Goal: Task Accomplishment & Management: Use online tool/utility

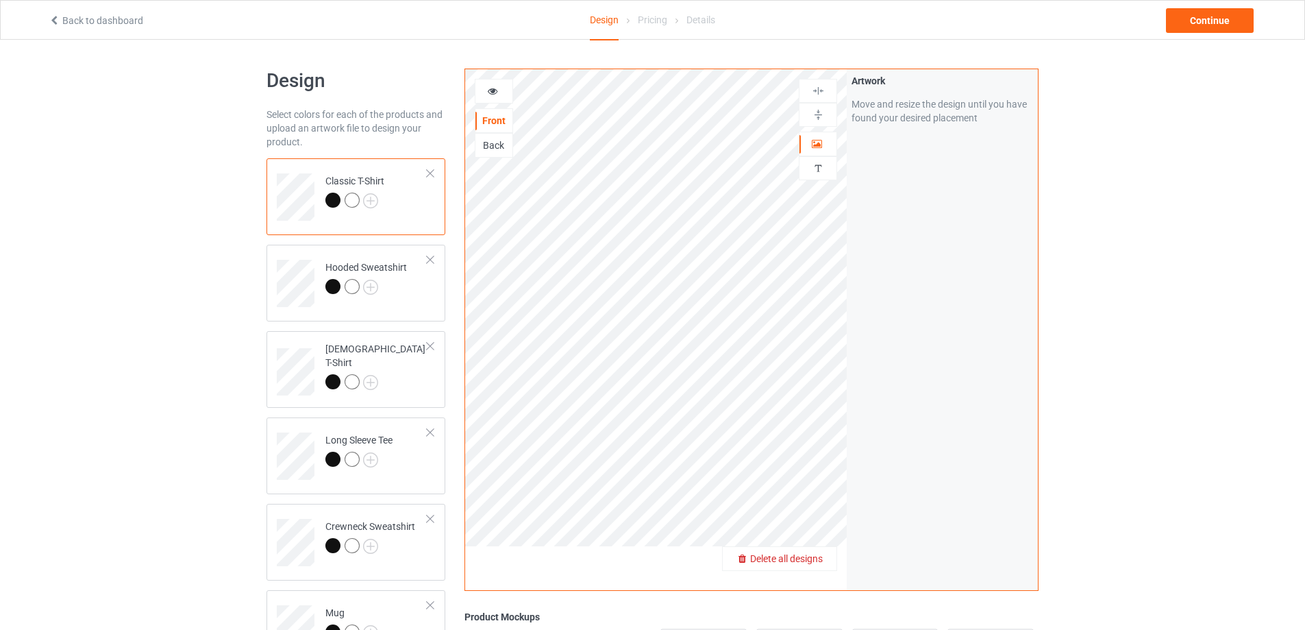
click at [811, 555] on span "Delete all designs" at bounding box center [786, 558] width 73 height 11
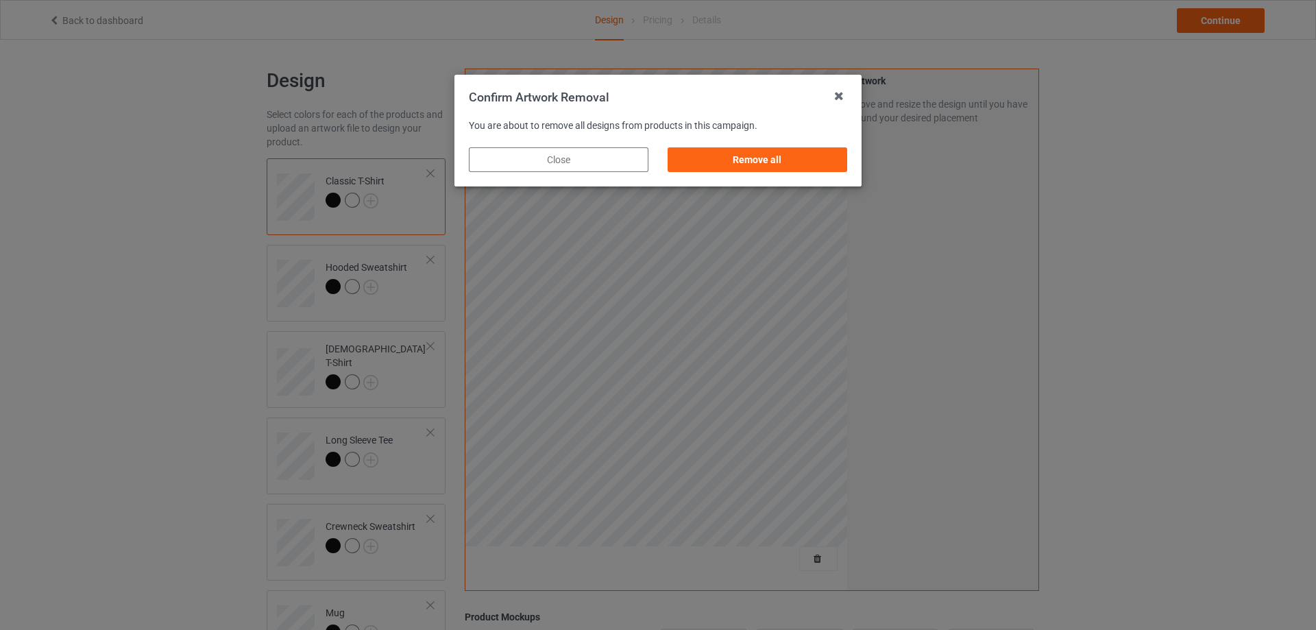
click at [784, 145] on div "Remove all" at bounding box center [757, 160] width 199 height 44
click at [790, 159] on div "Remove all" at bounding box center [757, 159] width 180 height 25
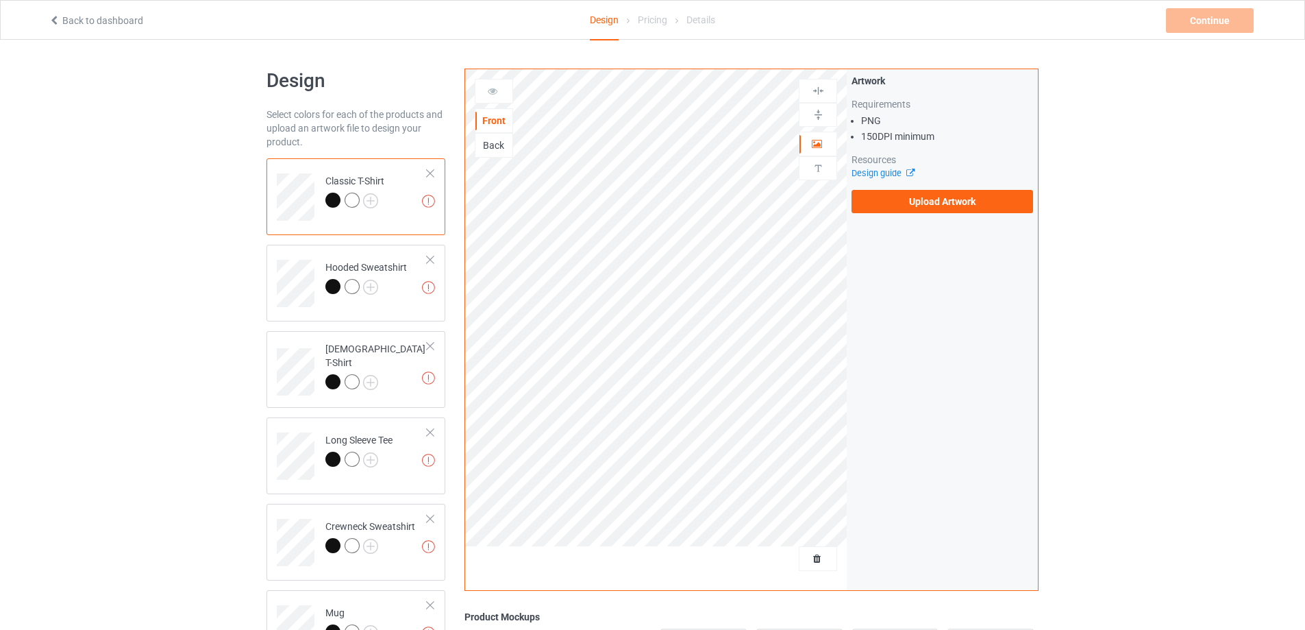
click at [933, 226] on div "Artwork Requirements PNG 150 DPI minimum Resources Design guide Upload Artwork" at bounding box center [942, 329] width 191 height 521
click at [930, 207] on label "Upload Artwork" at bounding box center [943, 201] width 182 height 23
click at [0, 0] on input "Upload Artwork" at bounding box center [0, 0] width 0 height 0
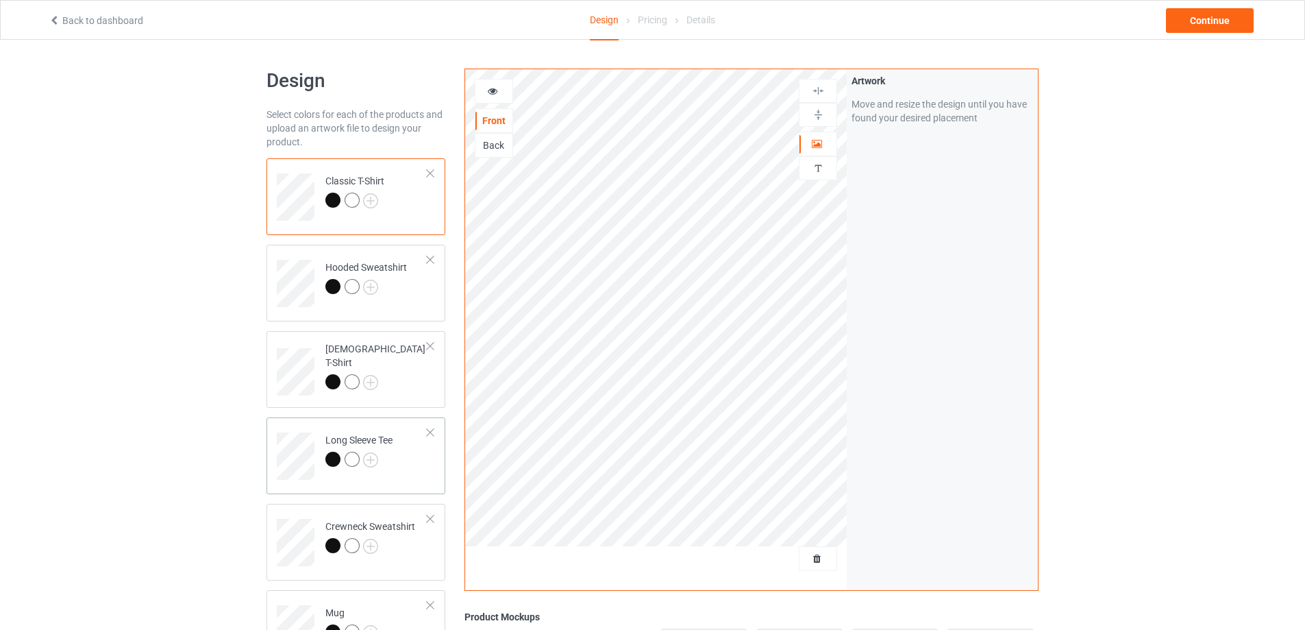
scroll to position [206, 0]
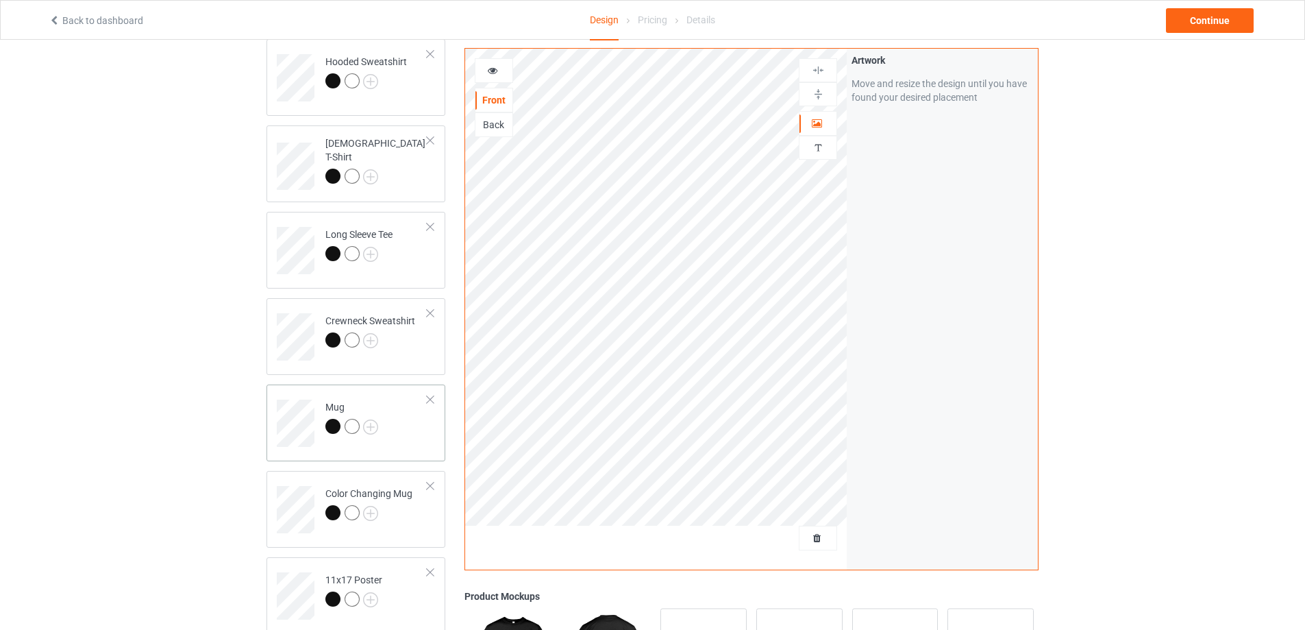
click at [388, 435] on td "Mug" at bounding box center [376, 418] width 117 height 57
click at [819, 97] on img at bounding box center [818, 94] width 13 height 13
click at [818, 97] on img at bounding box center [818, 94] width 13 height 13
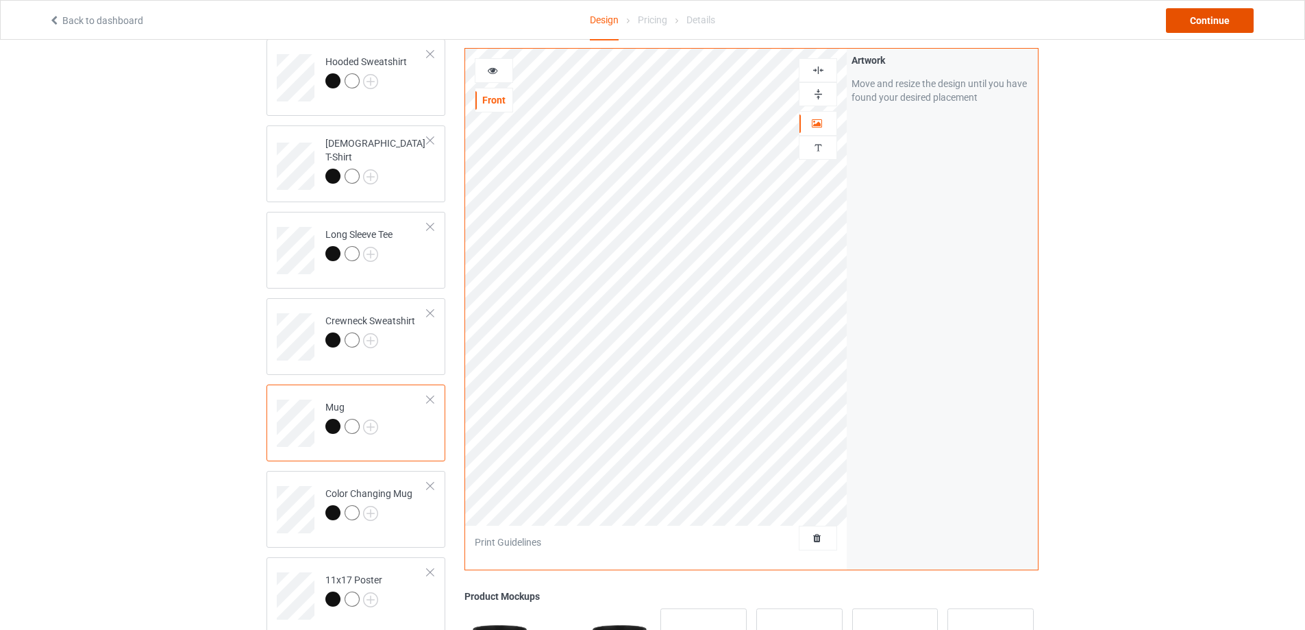
click at [1182, 27] on div "Continue" at bounding box center [1210, 20] width 88 height 25
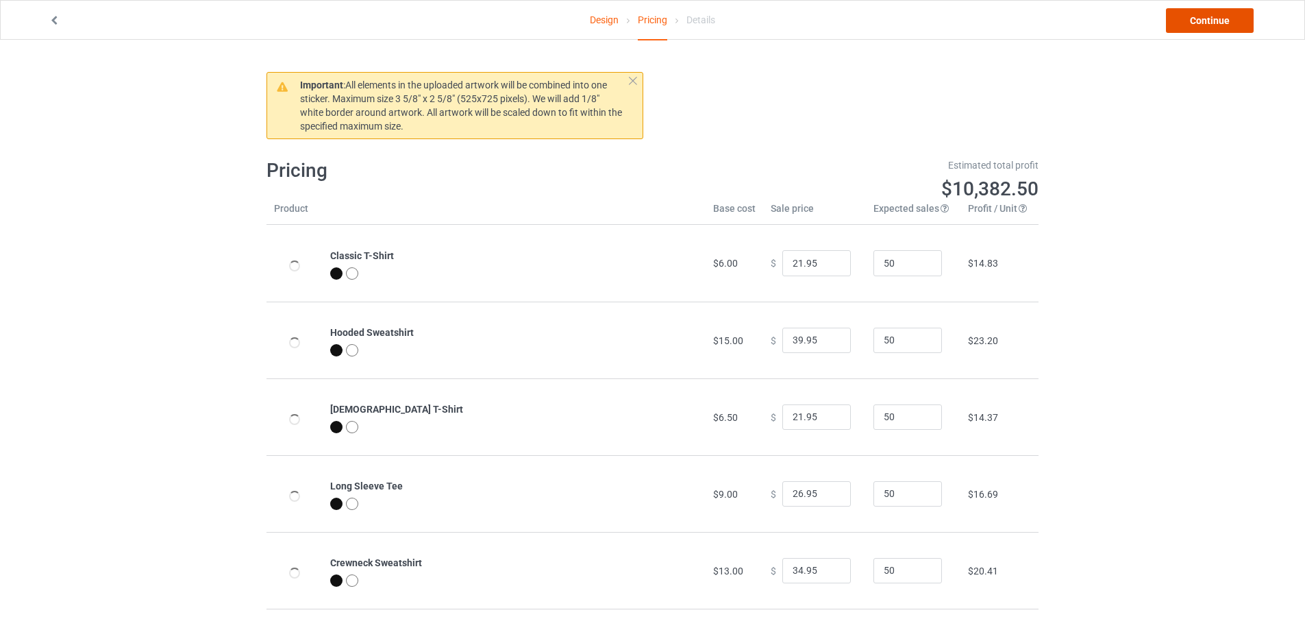
click at [1182, 27] on link "Continue" at bounding box center [1210, 20] width 88 height 25
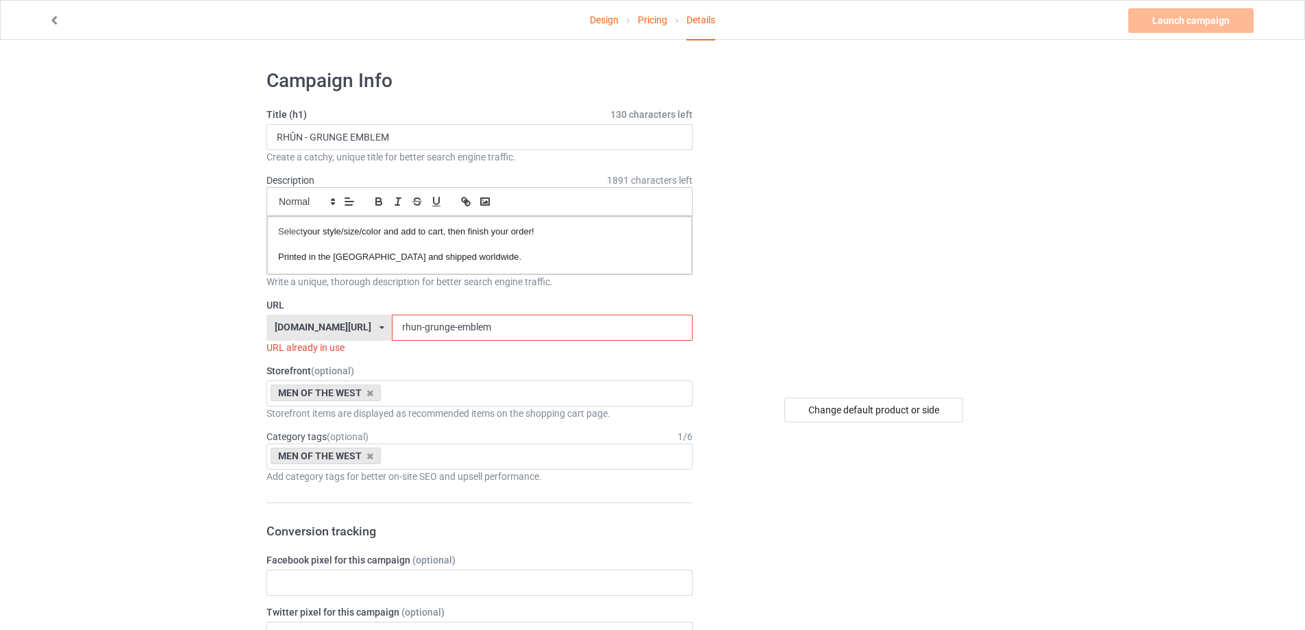
drag, startPoint x: 494, startPoint y: 332, endPoint x: 413, endPoint y: 337, distance: 81.0
click at [413, 337] on input "rhun-grunge-emblem" at bounding box center [542, 328] width 300 height 26
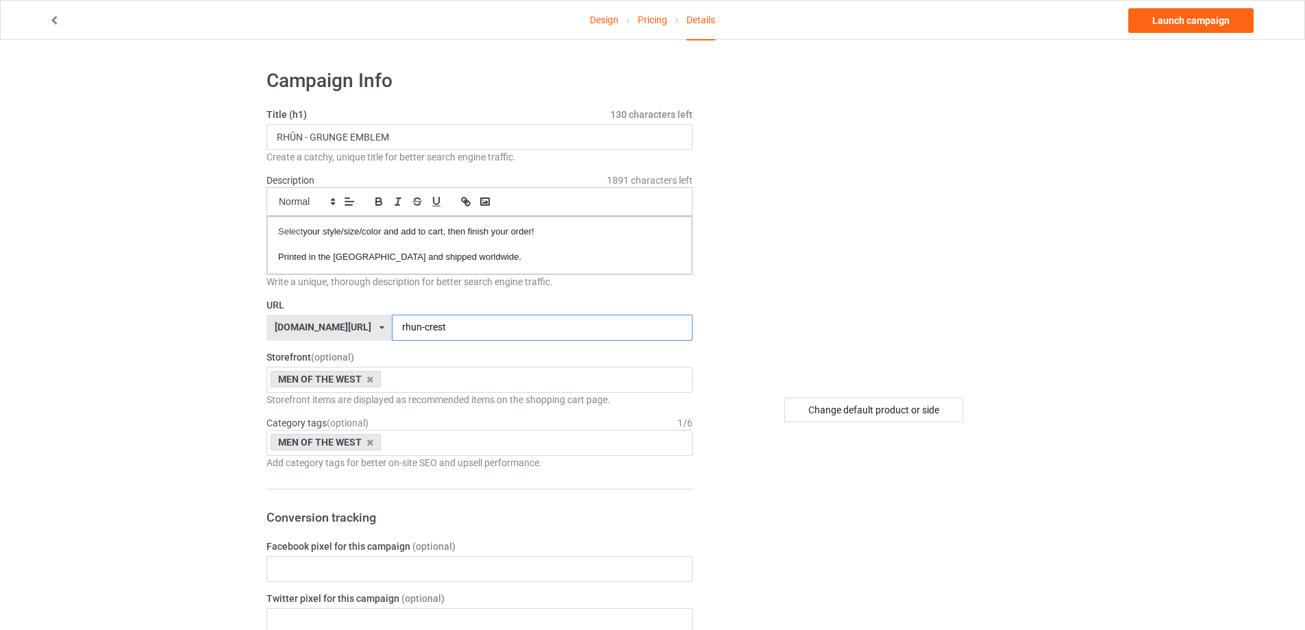
type input "rhun-crest"
drag, startPoint x: 438, startPoint y: 134, endPoint x: 316, endPoint y: 120, distance: 122.7
click at [363, 131] on input "RHÛN - GRUNGE EMBLEM" at bounding box center [480, 137] width 426 height 26
paste input "RHÛN - CREST"
drag, startPoint x: 432, startPoint y: 138, endPoint x: 158, endPoint y: 156, distance: 275.4
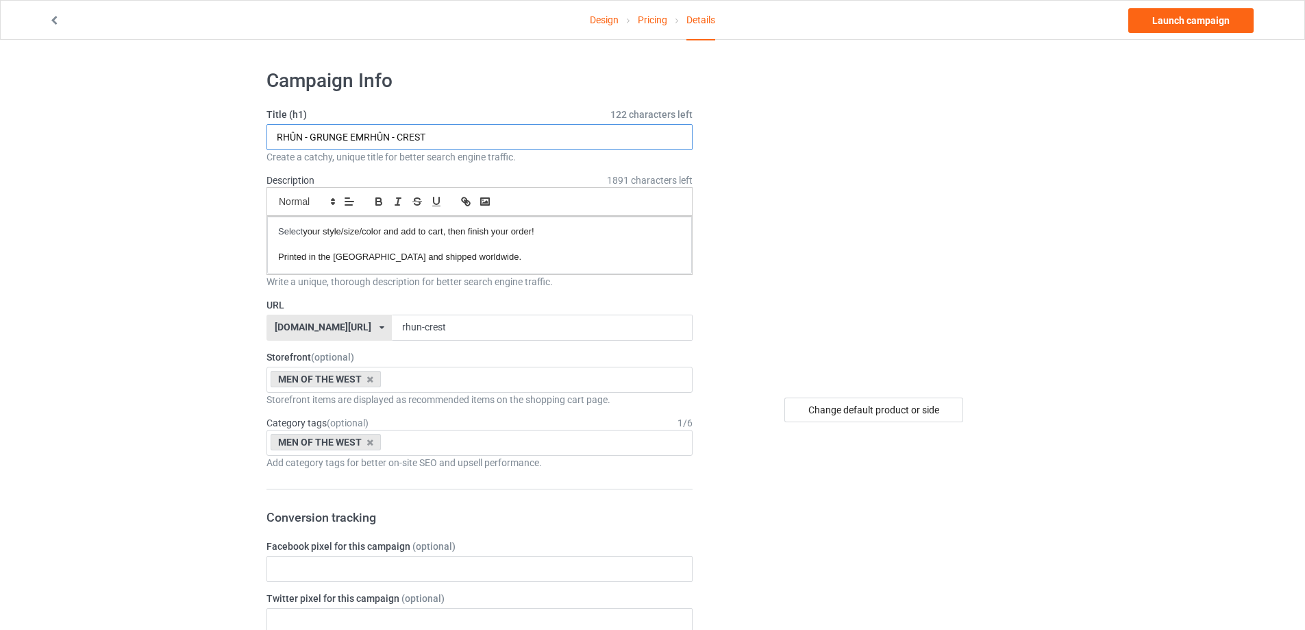
paste input "text"
type input "RHÛN - CREST"
click at [1188, 29] on link "Launch campaign" at bounding box center [1191, 20] width 125 height 25
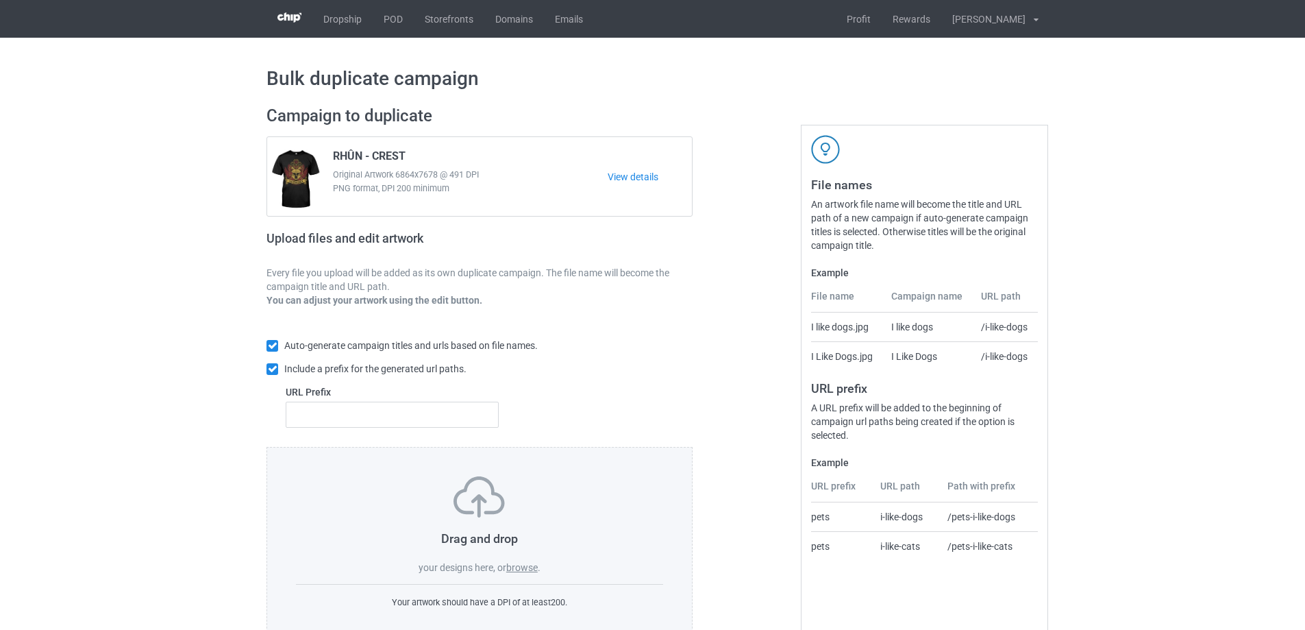
click at [520, 565] on label "browse" at bounding box center [522, 567] width 32 height 11
click at [0, 0] on input "browse" at bounding box center [0, 0] width 0 height 0
click at [527, 567] on label "browse" at bounding box center [522, 567] width 32 height 11
click at [0, 0] on input "browse" at bounding box center [0, 0] width 0 height 0
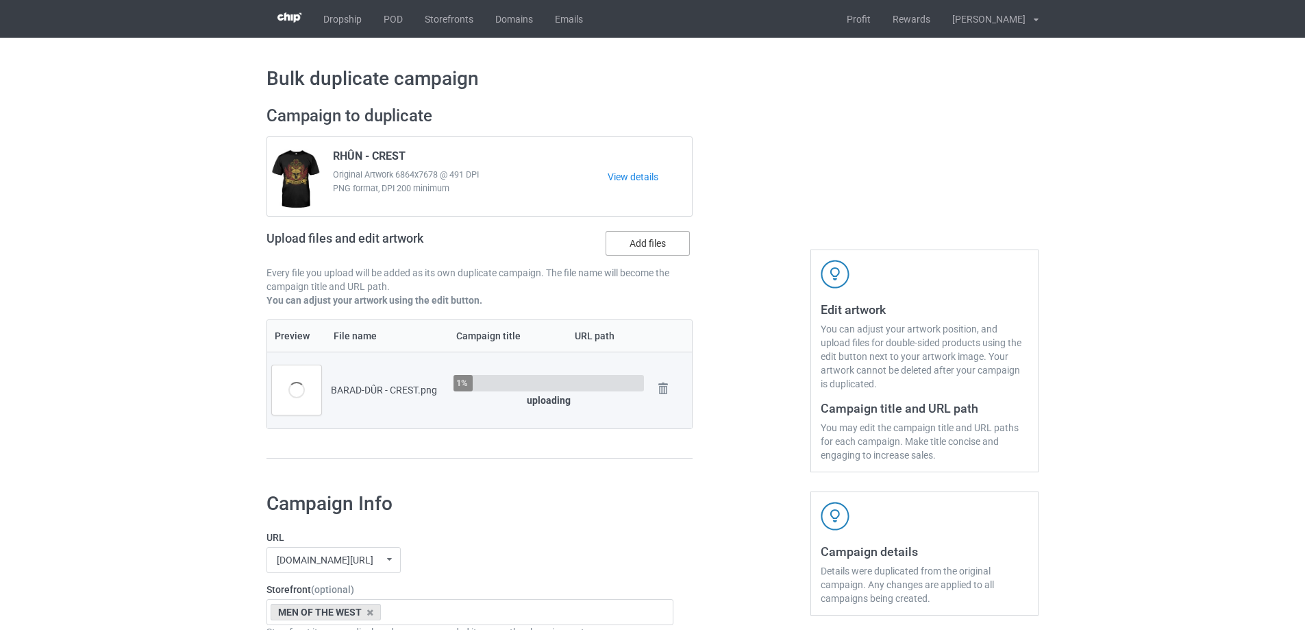
click at [633, 245] on label "Add files" at bounding box center [648, 243] width 84 height 25
click at [0, 0] on input "Add files" at bounding box center [0, 0] width 0 height 0
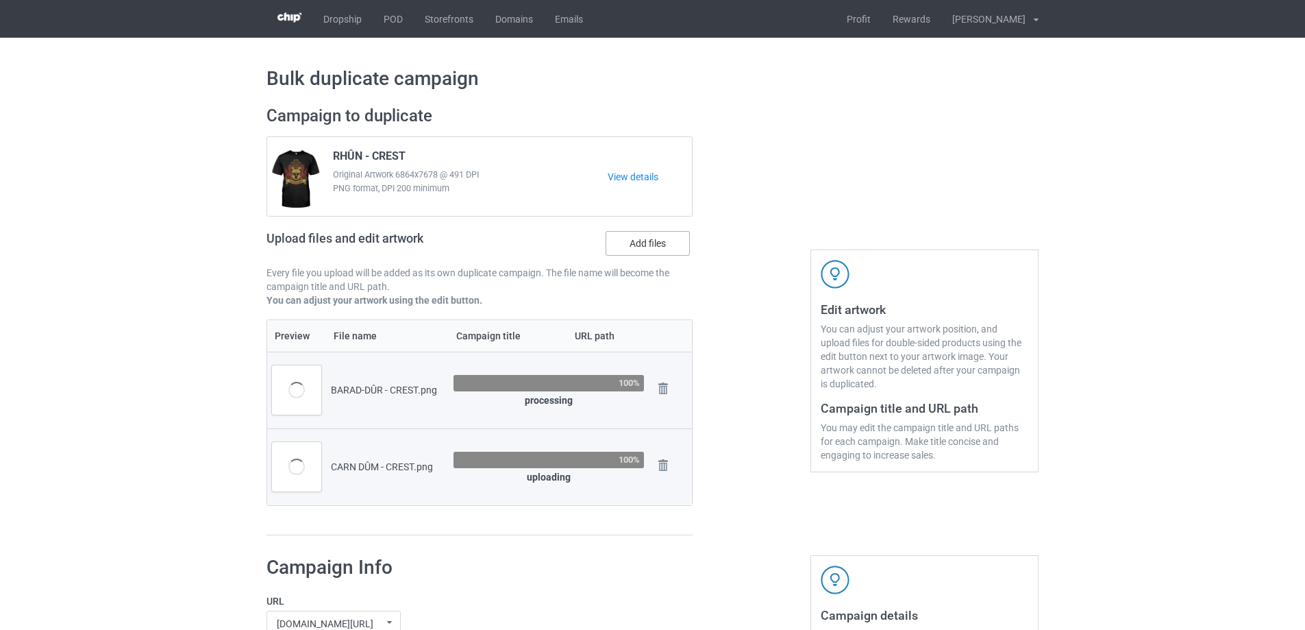
click at [647, 237] on label "Add files" at bounding box center [648, 243] width 84 height 25
click at [0, 0] on input "Add files" at bounding box center [0, 0] width 0 height 0
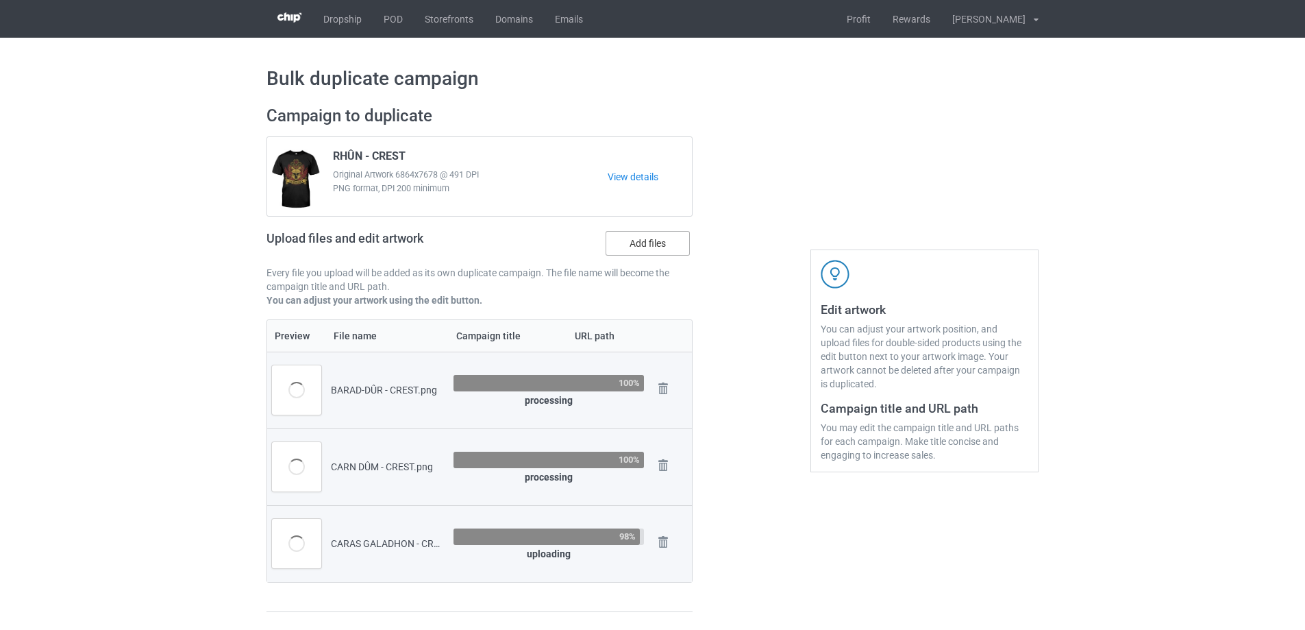
click at [644, 243] on label "Add files" at bounding box center [648, 243] width 84 height 25
click at [0, 0] on input "Add files" at bounding box center [0, 0] width 0 height 0
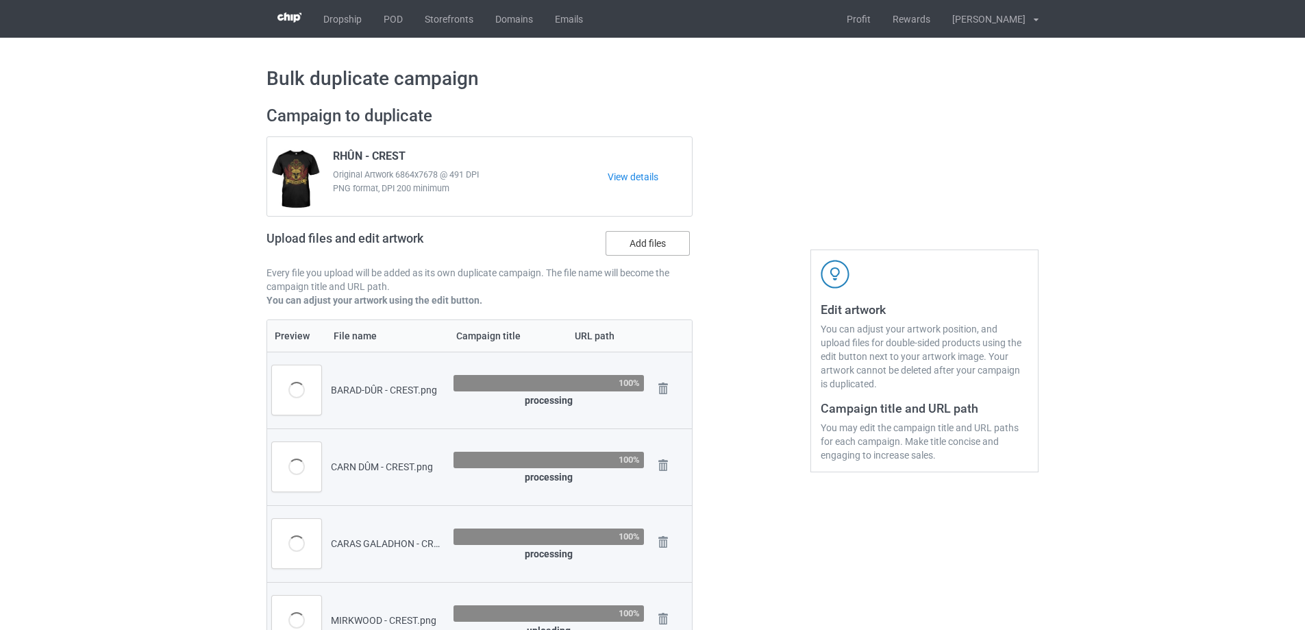
click at [622, 245] on label "Add files" at bounding box center [648, 243] width 84 height 25
click at [0, 0] on input "Add files" at bounding box center [0, 0] width 0 height 0
click at [632, 242] on label "Add files" at bounding box center [648, 243] width 84 height 25
click at [0, 0] on input "Add files" at bounding box center [0, 0] width 0 height 0
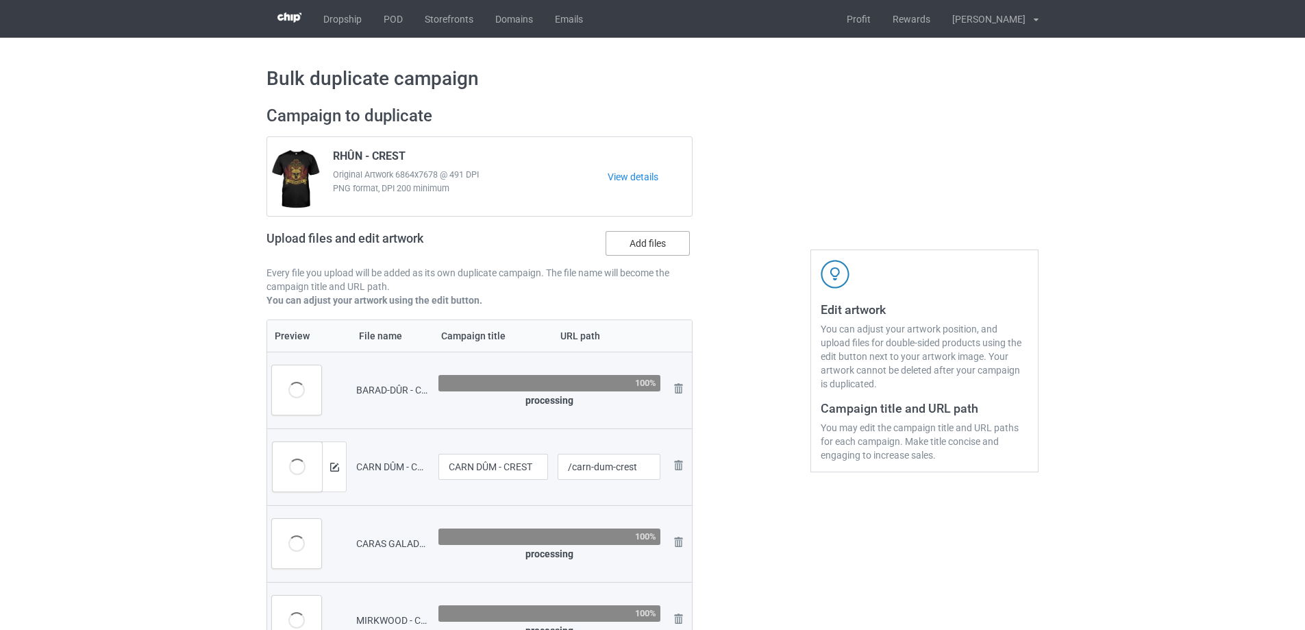
click at [639, 246] on label "Add files" at bounding box center [648, 243] width 84 height 25
click at [0, 0] on input "Add files" at bounding box center [0, 0] width 0 height 0
click at [623, 245] on label "Add files" at bounding box center [648, 243] width 84 height 25
click at [0, 0] on input "Add files" at bounding box center [0, 0] width 0 height 0
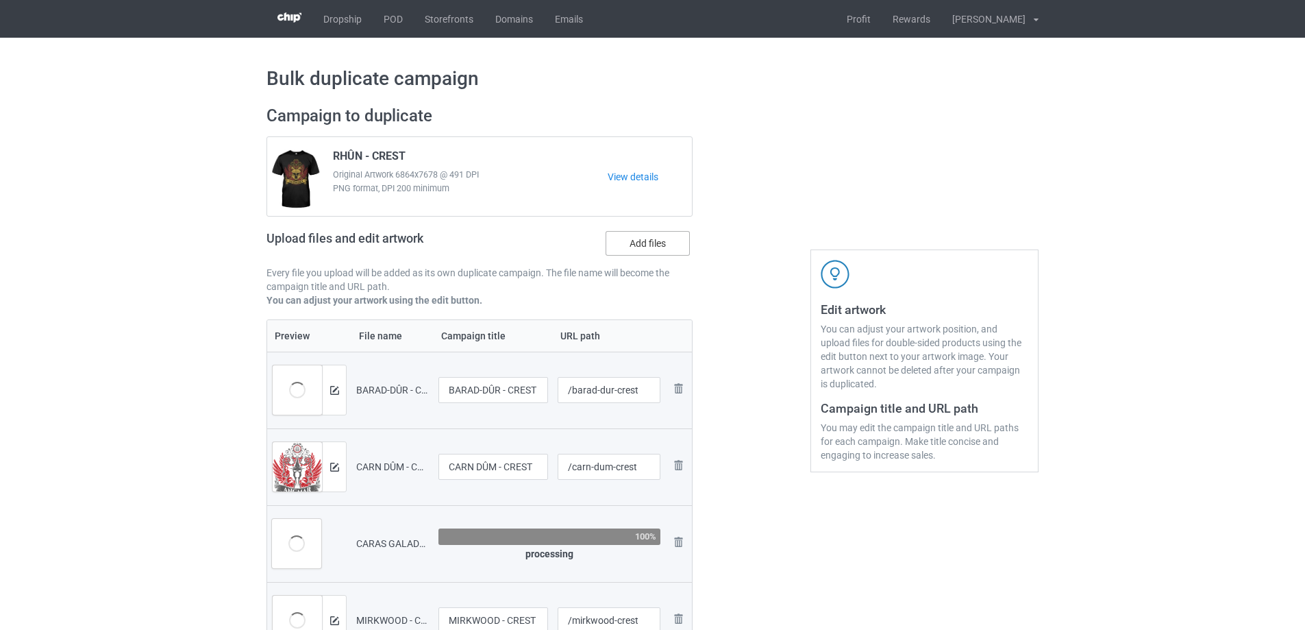
click at [672, 246] on label "Add files" at bounding box center [648, 243] width 84 height 25
click at [0, 0] on input "Add files" at bounding box center [0, 0] width 0 height 0
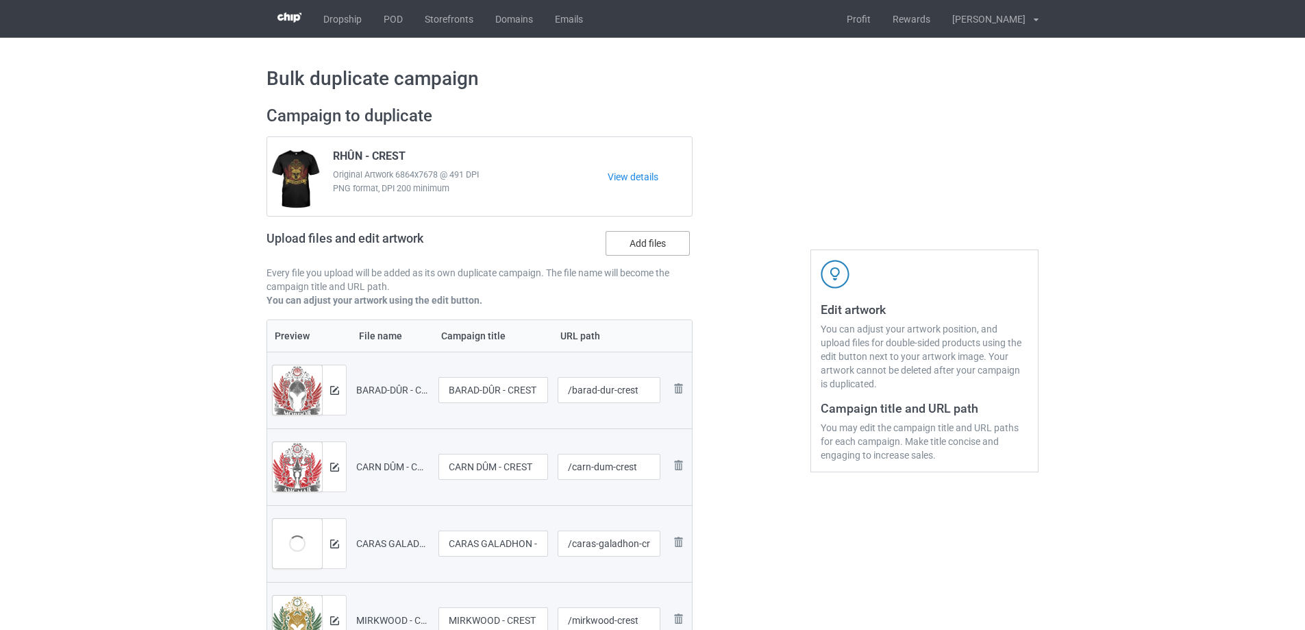
click at [646, 244] on label "Add files" at bounding box center [648, 243] width 84 height 25
click at [0, 0] on input "Add files" at bounding box center [0, 0] width 0 height 0
click at [648, 241] on label "Add files" at bounding box center [648, 243] width 84 height 25
click at [0, 0] on input "Add files" at bounding box center [0, 0] width 0 height 0
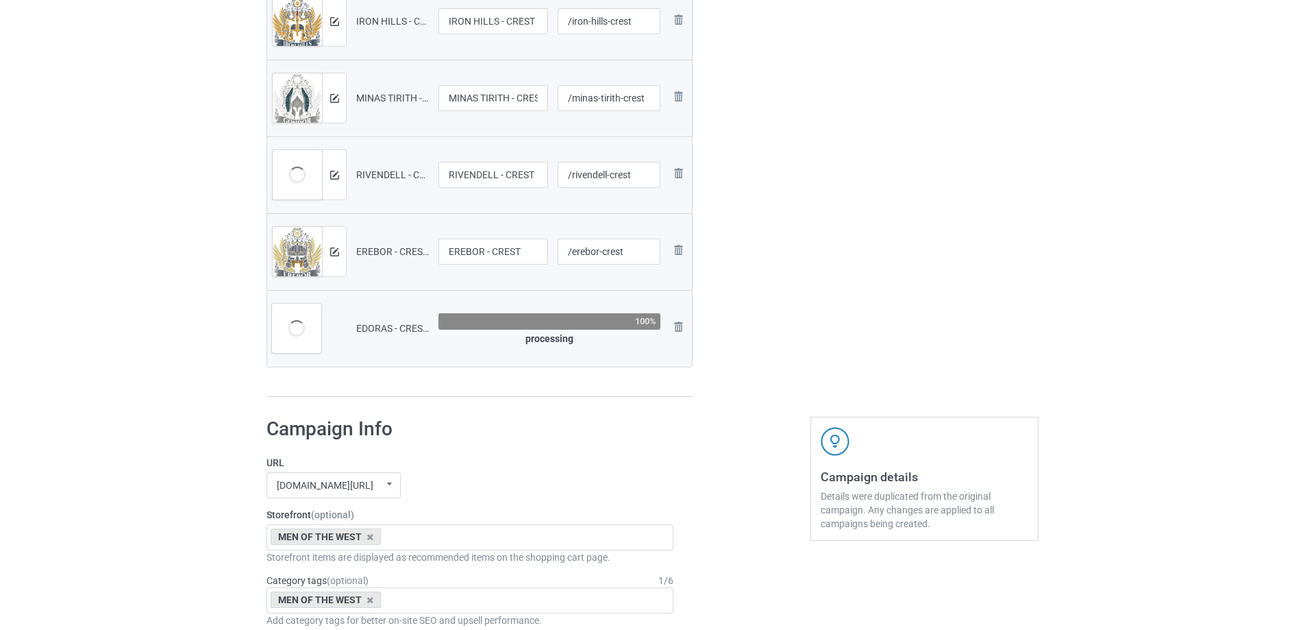
scroll to position [822, 0]
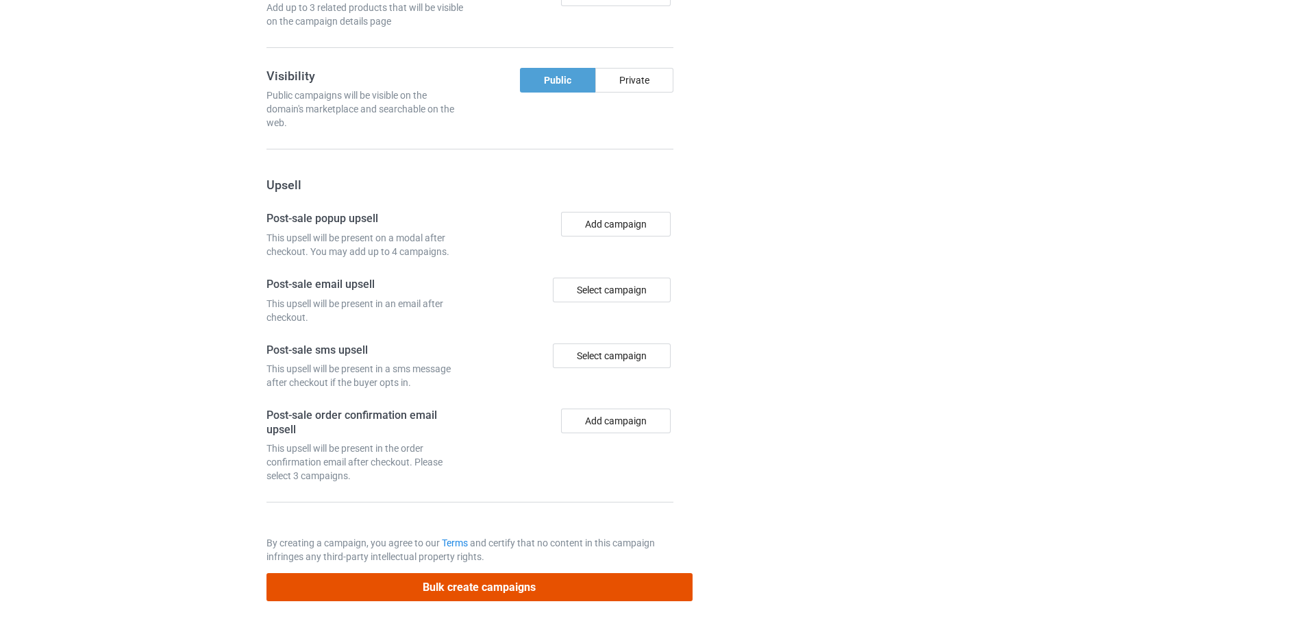
click at [574, 583] on button "Bulk create campaigns" at bounding box center [480, 587] width 426 height 28
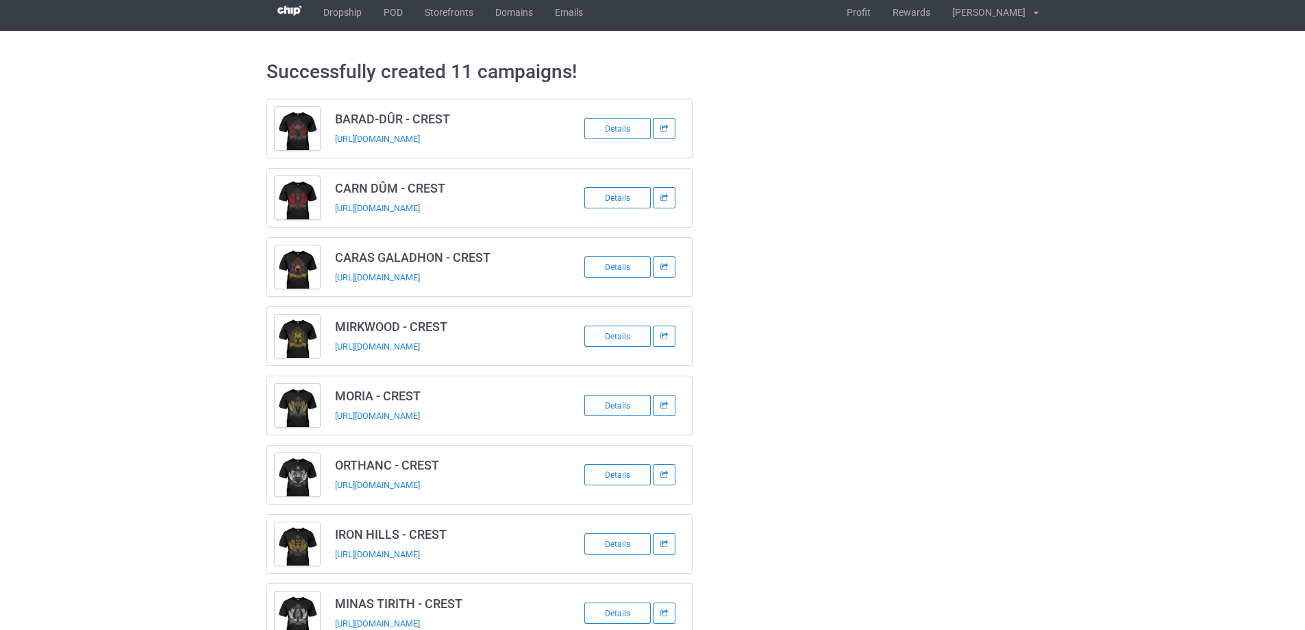
scroll to position [0, 0]
